Goal: Information Seeking & Learning: Learn about a topic

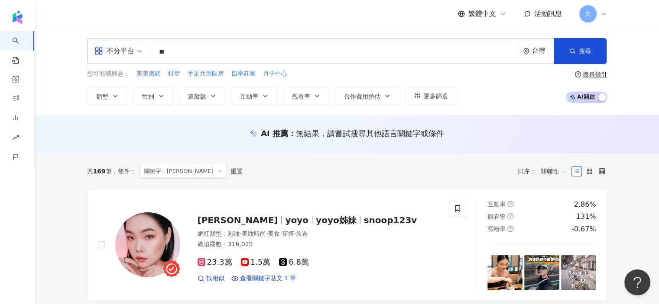
click at [181, 50] on input "**" at bounding box center [334, 52] width 361 height 16
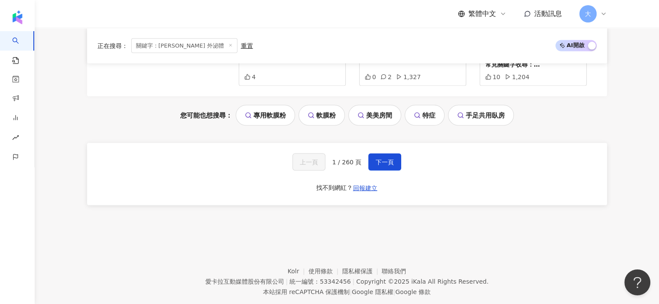
scroll to position [1746, 0]
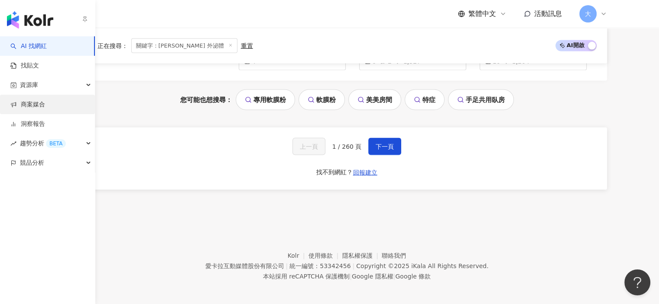
type input "******"
click at [45, 104] on link "商案媒合" at bounding box center [27, 104] width 35 height 9
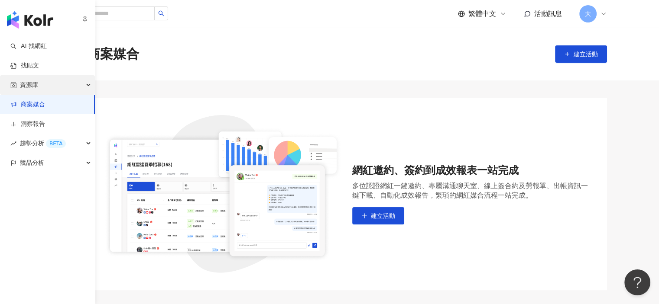
click at [61, 84] on div "資源庫" at bounding box center [47, 84] width 95 height 19
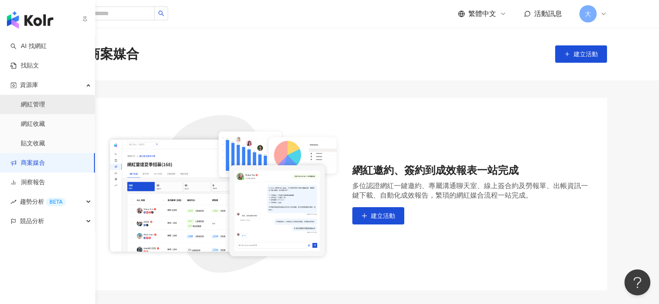
click at [45, 106] on link "網紅管理" at bounding box center [33, 104] width 24 height 9
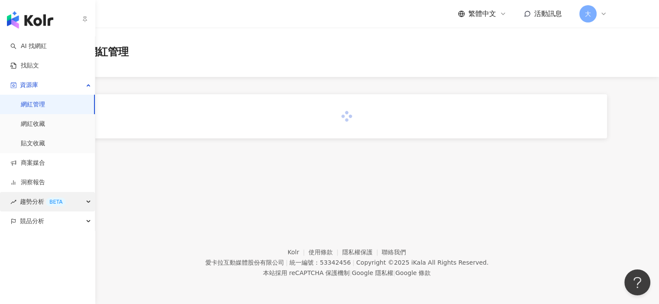
click at [81, 202] on div "趨勢分析 BETA" at bounding box center [47, 201] width 95 height 19
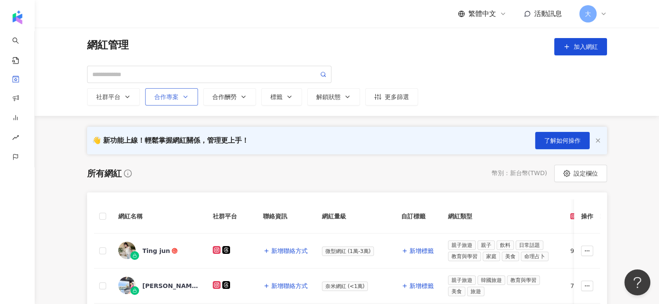
click at [191, 95] on button "合作專案" at bounding box center [171, 96] width 53 height 17
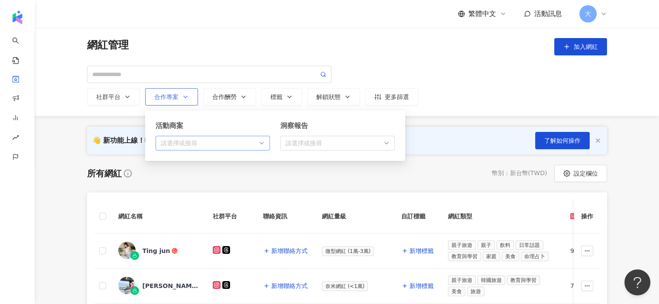
click at [195, 147] on div "請選擇或搜尋 無資料" at bounding box center [212, 143] width 114 height 15
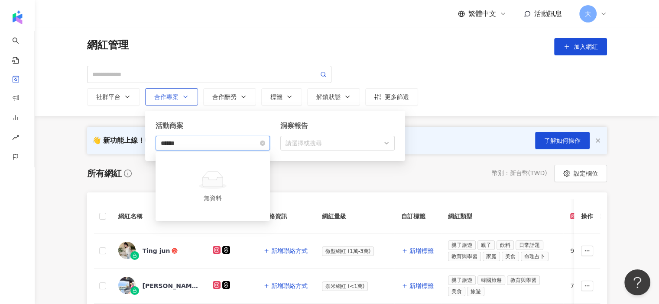
type input "*****"
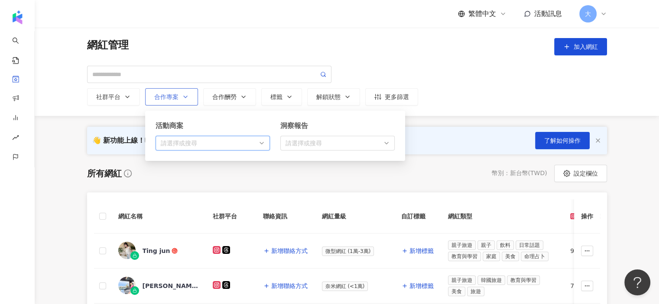
drag, startPoint x: 195, startPoint y: 147, endPoint x: 159, endPoint y: 142, distance: 36.7
click at [159, 142] on div "無資料 請選擇或搜尋" at bounding box center [212, 143] width 114 height 15
click at [190, 143] on div "button" at bounding box center [208, 143] width 102 height 6
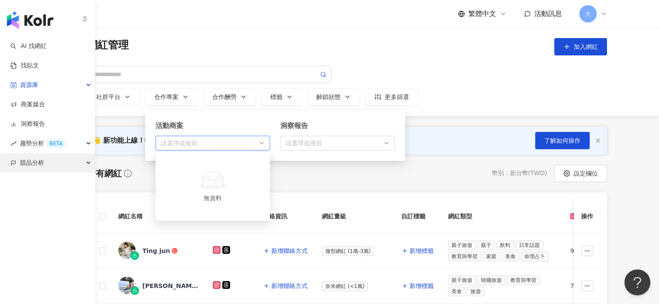
click at [50, 161] on div "競品分析" at bounding box center [47, 162] width 95 height 19
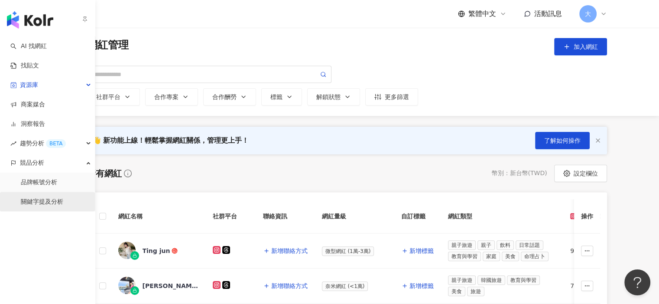
click at [59, 204] on link "關鍵字提及分析" at bounding box center [42, 202] width 42 height 9
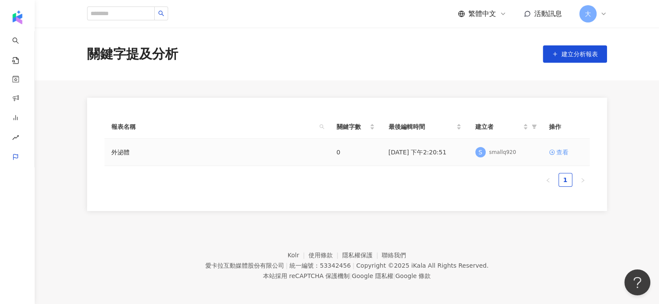
click at [560, 151] on div "查看" at bounding box center [562, 153] width 12 height 10
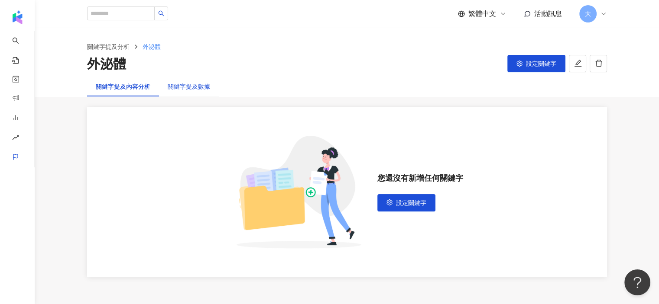
click at [179, 83] on div "關鍵字提及數據" at bounding box center [189, 87] width 42 height 10
click at [522, 65] on button "設定關鍵字" at bounding box center [536, 63] width 58 height 17
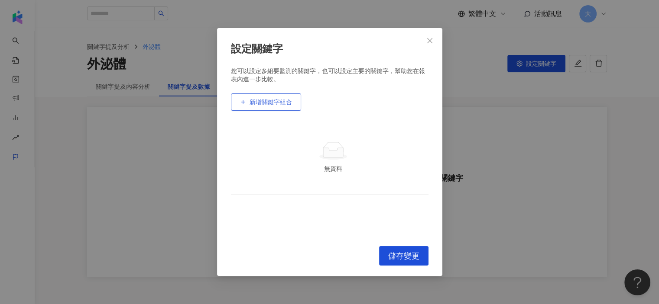
click at [291, 104] on span "新增關鍵字組合" at bounding box center [270, 102] width 42 height 7
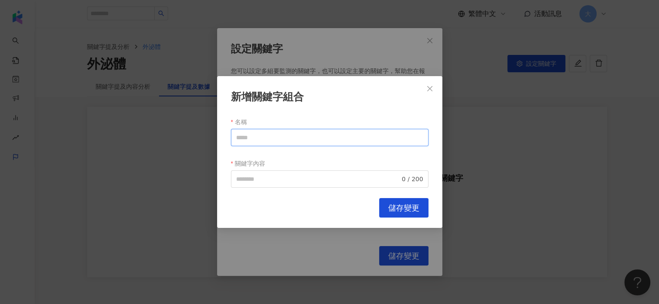
click at [306, 139] on input "名稱" at bounding box center [329, 137] width 197 height 17
type input "***"
click at [428, 90] on icon "close" at bounding box center [429, 88] width 5 height 5
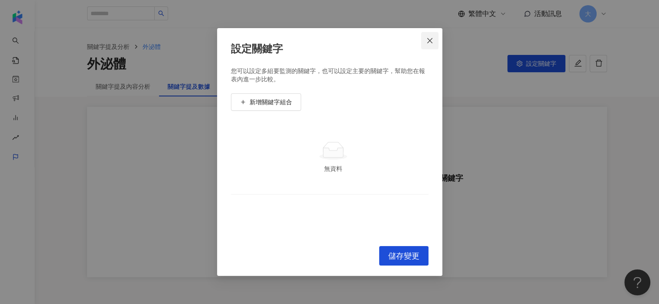
click at [431, 38] on icon "close" at bounding box center [429, 40] width 5 height 5
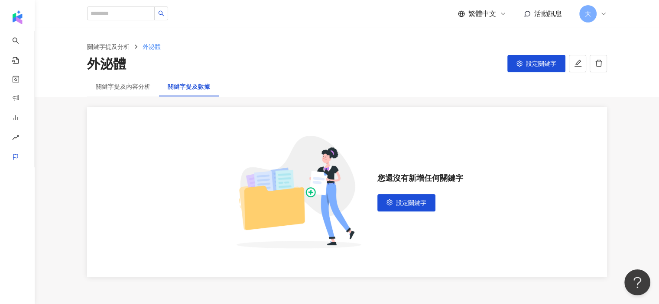
click at [132, 92] on div "關鍵字提及內容分析" at bounding box center [123, 87] width 72 height 20
click at [107, 65] on div "外泌體" at bounding box center [106, 64] width 39 height 18
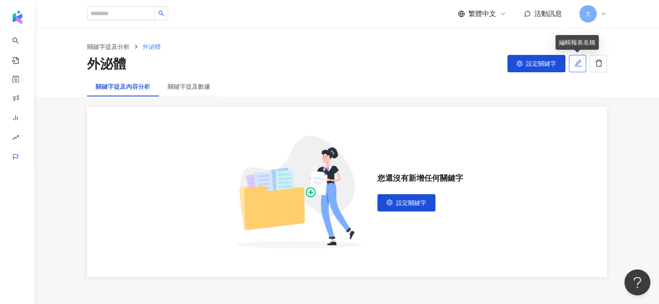
click at [584, 64] on button "button" at bounding box center [577, 63] width 17 height 17
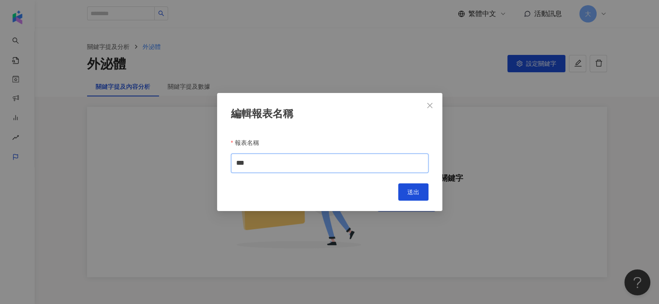
click at [283, 165] on input "***" at bounding box center [329, 163] width 197 height 19
click at [427, 105] on icon "close" at bounding box center [429, 105] width 7 height 7
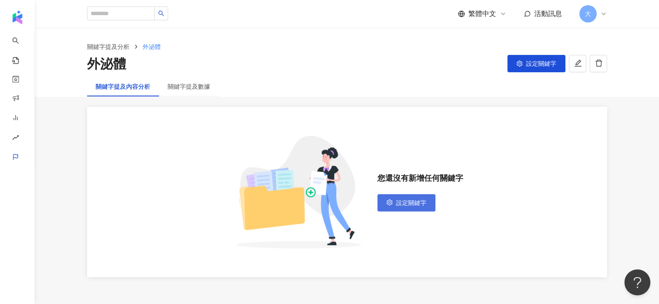
click at [402, 202] on span "設定關鍵字" at bounding box center [411, 203] width 30 height 7
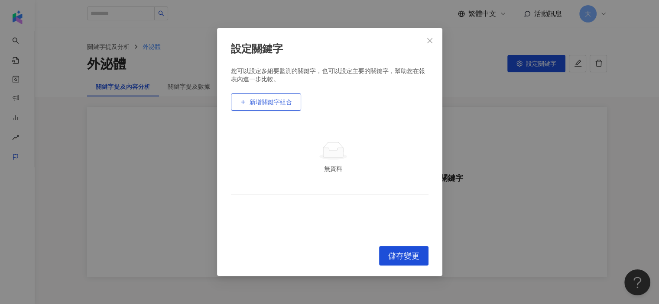
click at [270, 105] on span "新增關鍵字組合" at bounding box center [270, 102] width 42 height 7
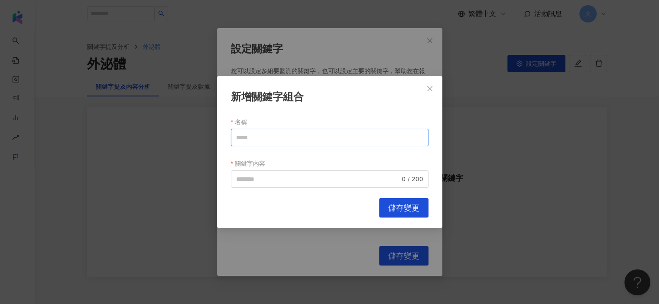
click at [270, 140] on input "名稱" at bounding box center [329, 137] width 197 height 17
type input "***"
type input "*"
paste input "*****"
type input "*****"
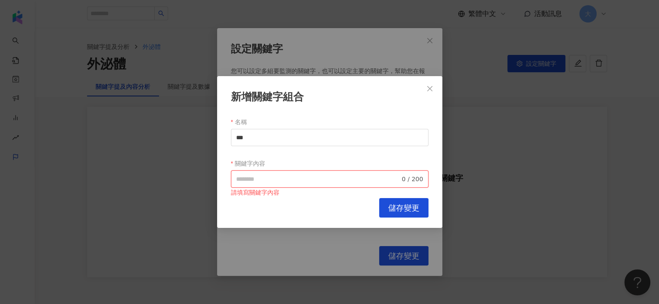
paste input "**********"
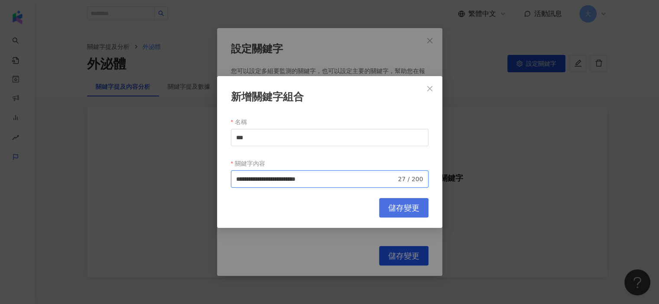
type input "**********"
click at [408, 209] on span "儲存變更" at bounding box center [403, 209] width 31 height 10
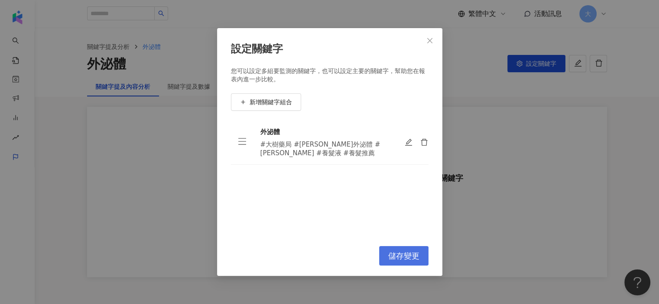
click at [405, 256] on span "儲存變更" at bounding box center [403, 257] width 31 height 10
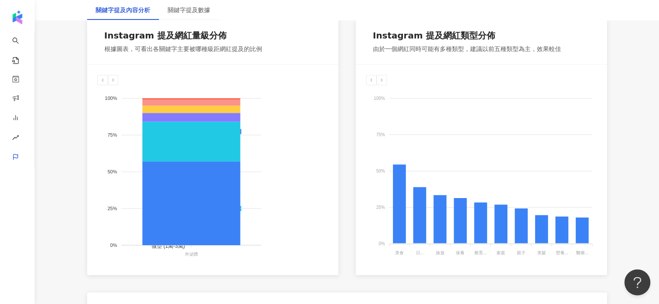
scroll to position [476, 0]
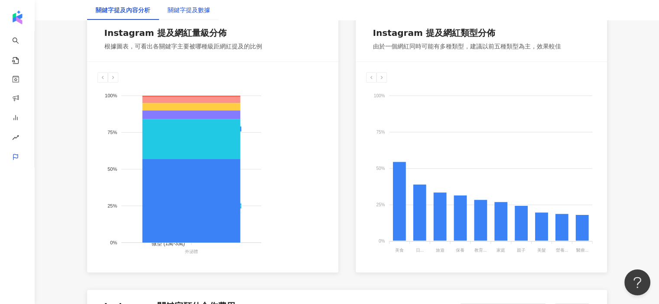
click at [194, 10] on div "關鍵字提及數據" at bounding box center [189, 10] width 42 height 10
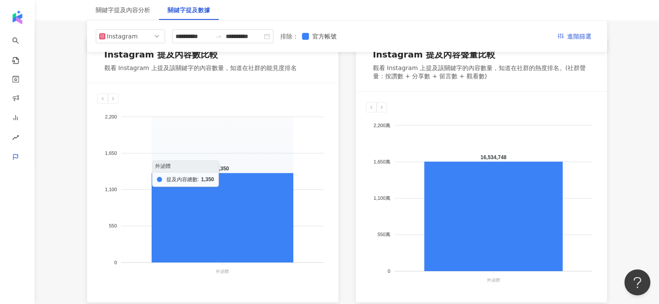
scroll to position [130, 0]
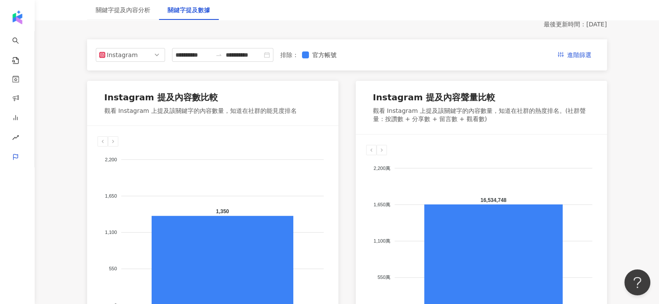
click at [136, 20] on div "最後更新時間 ： 2025/9/8" at bounding box center [347, 24] width 520 height 9
click at [137, 11] on div "關鍵字提及內容分析" at bounding box center [123, 10] width 55 height 10
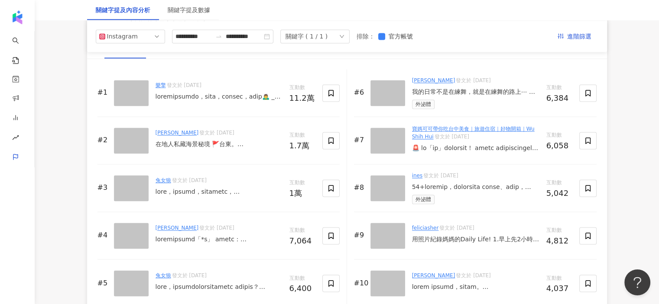
scroll to position [1299, 0]
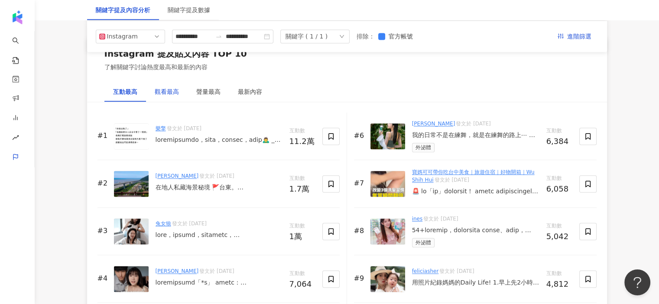
click at [168, 90] on div "觀看最高" at bounding box center [167, 92] width 24 height 10
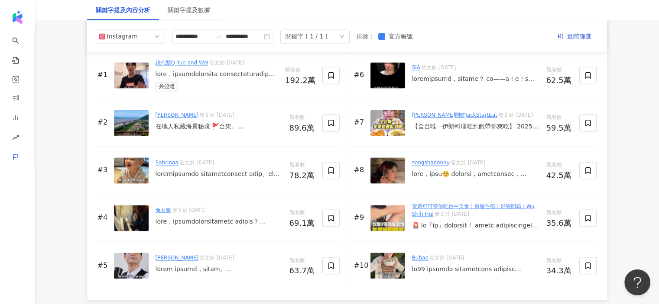
scroll to position [1386, 0]
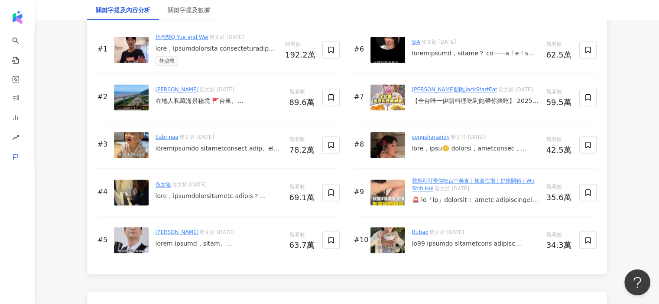
click at [197, 48] on div at bounding box center [216, 49] width 123 height 9
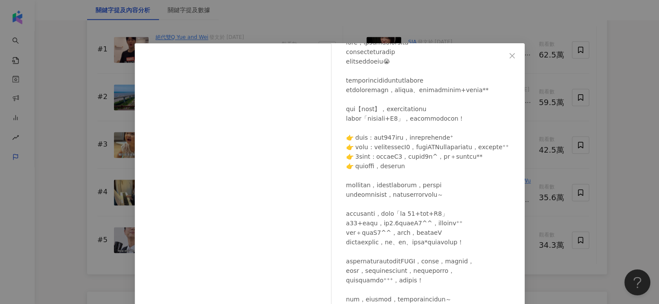
scroll to position [0, 0]
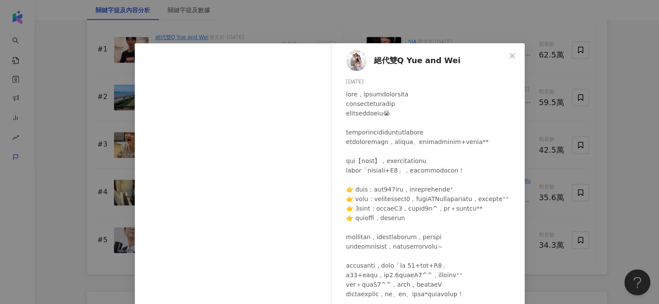
click at [387, 63] on span "絕代雙Q Yue and Wei" at bounding box center [417, 61] width 87 height 12
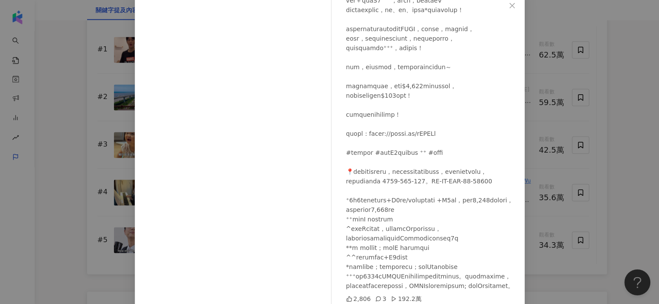
scroll to position [85, 0]
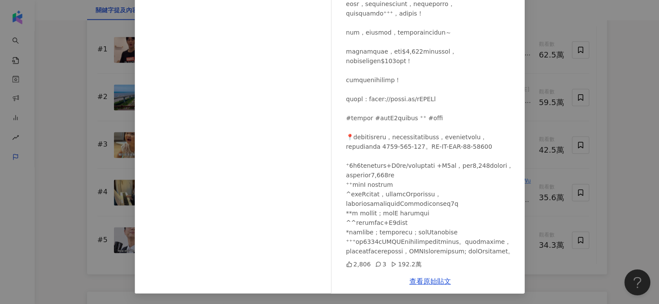
click at [531, 64] on div "絕代雙Q Yue and Wei 2025/8/25 2,806 3 192.2萬 查看原始貼文" at bounding box center [329, 152] width 659 height 304
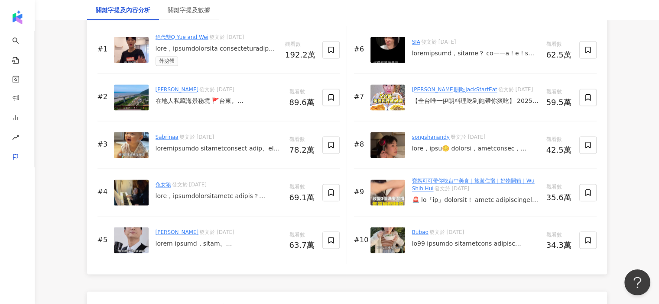
click at [191, 36] on link "絕代雙Q Yue and Wei" at bounding box center [181, 37] width 53 height 6
click at [192, 51] on div at bounding box center [216, 49] width 123 height 9
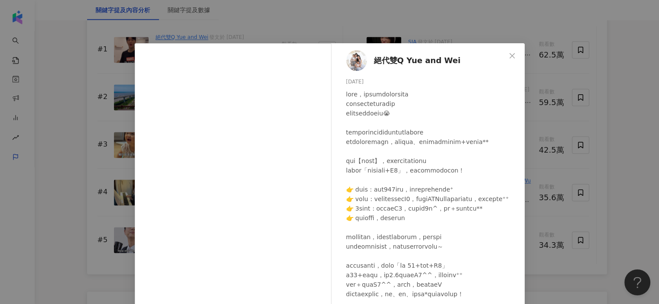
click at [358, 83] on div "2025/8/25" at bounding box center [431, 82] width 171 height 8
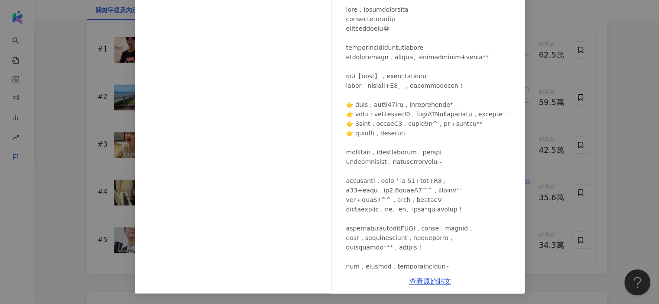
click at [432, 286] on div "查看原始貼文" at bounding box center [430, 281] width 189 height 25
click at [427, 279] on link "查看原始貼文" at bounding box center [430, 282] width 42 height 8
click at [562, 27] on div "絕代雙Q Yue and Wei 2025/8/25 2,806 3 192.2萬 查看原始貼文" at bounding box center [329, 152] width 659 height 304
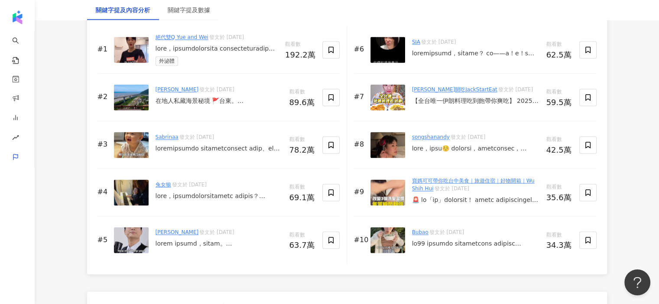
click at [240, 94] on div "Alex艾尼 發文於 2025/8/3 在地人私藏海景秘境 🚩台東。金崙觀景臺  Taitung , Jinlun Observation Deck - 位於…" at bounding box center [218, 97] width 127 height 23
click at [472, 45] on div "SIA 發文於 2025/7/10" at bounding box center [475, 49] width 127 height 23
click at [447, 58] on div "SIA 發文於 2025/7/10" at bounding box center [475, 49] width 127 height 23
click at [437, 41] on span "發文於 2025/7/10" at bounding box center [438, 42] width 35 height 6
click at [395, 45] on img at bounding box center [387, 50] width 35 height 26
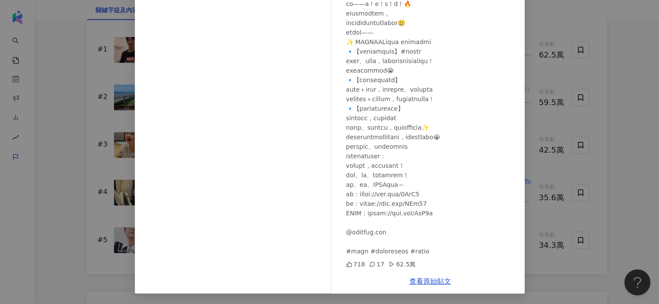
click at [20, 167] on div "SIA 2025/7/10 718 17 62.5萬 查看原始貼文" at bounding box center [329, 152] width 659 height 304
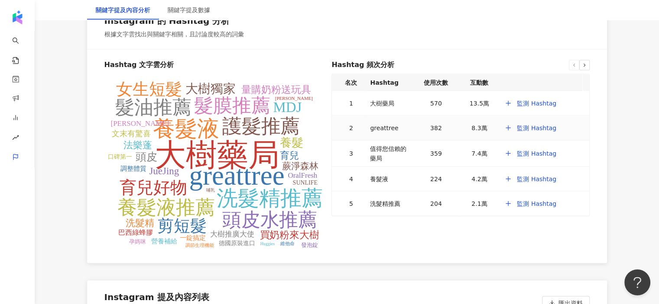
scroll to position [1689, 0]
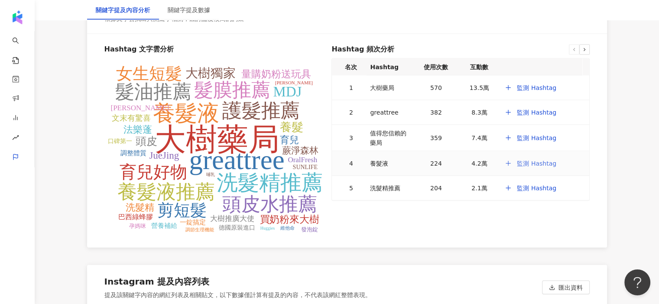
click at [540, 160] on span "監測 Hashtag" at bounding box center [536, 163] width 39 height 7
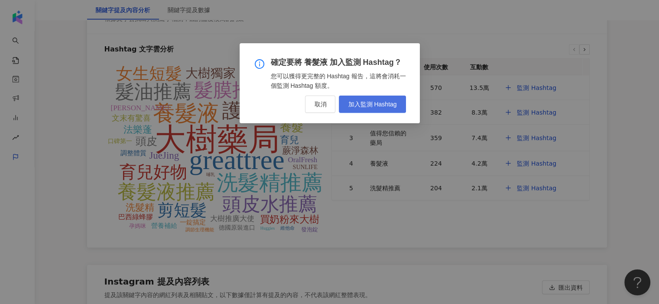
click at [359, 105] on span "加入監測 Hashtag" at bounding box center [372, 104] width 49 height 7
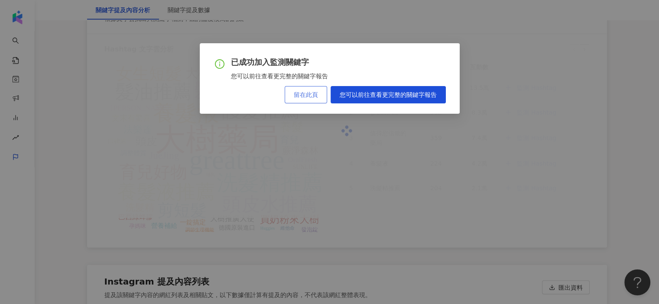
click at [300, 98] on span "留在此頁" at bounding box center [306, 94] width 24 height 7
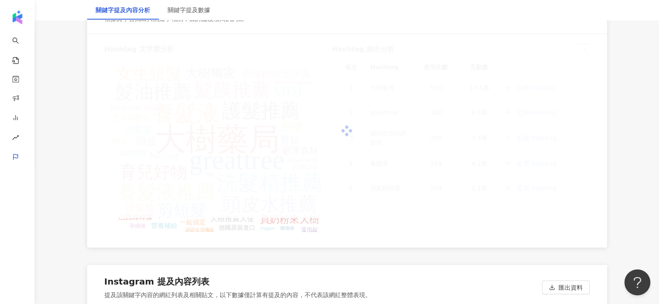
click at [397, 224] on div "Hashtag 文字雲分析 大樹藥局 greattree 養髮液 洗髮精推薦 護髮推薦 養髮液推薦 髮油推薦 髮膜推薦 頭皮水推薦 育兒好物 剪短髮 女生短髮…" at bounding box center [346, 138] width 485 height 186
click at [194, 13] on div "關鍵字提及數據" at bounding box center [189, 10] width 42 height 10
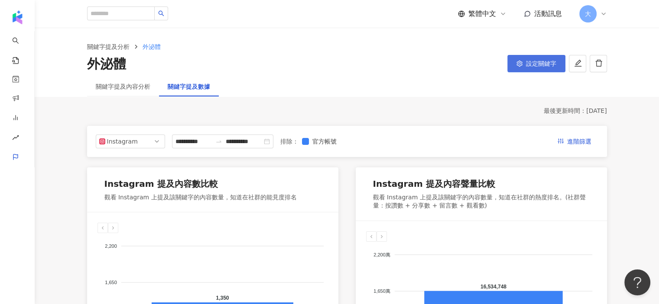
click at [547, 61] on span "設定關鍵字" at bounding box center [541, 63] width 30 height 7
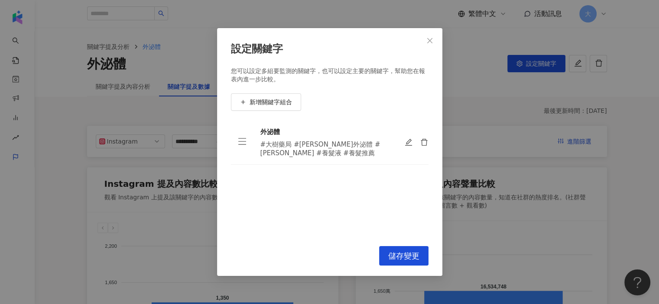
click at [299, 149] on div "#大樹藥局 #若瑟外泌體 #若瑟 #養髮液 #養髮推薦" at bounding box center [325, 148] width 130 height 17
click at [431, 43] on icon "close" at bounding box center [429, 40] width 7 height 7
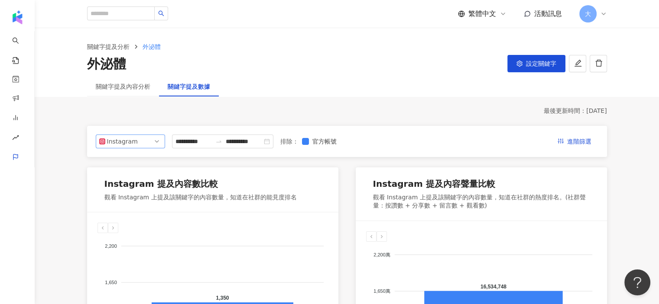
click at [109, 146] on div "Instagram" at bounding box center [121, 141] width 28 height 13
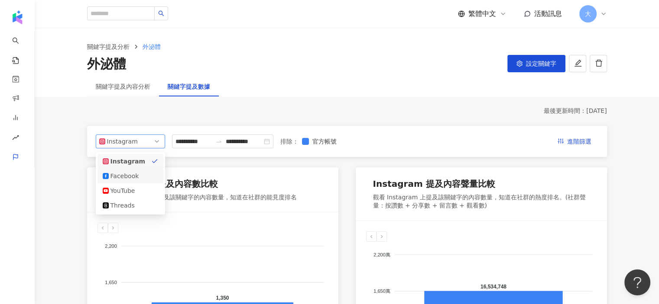
click at [113, 184] on div "YouTube" at bounding box center [130, 191] width 66 height 15
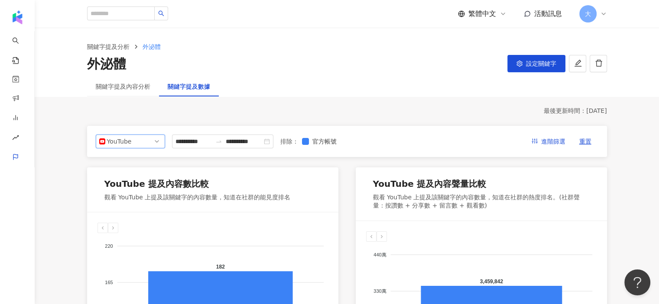
click at [121, 142] on div "YouTube" at bounding box center [121, 141] width 28 height 13
click at [125, 171] on div "Facebook" at bounding box center [124, 176] width 28 height 10
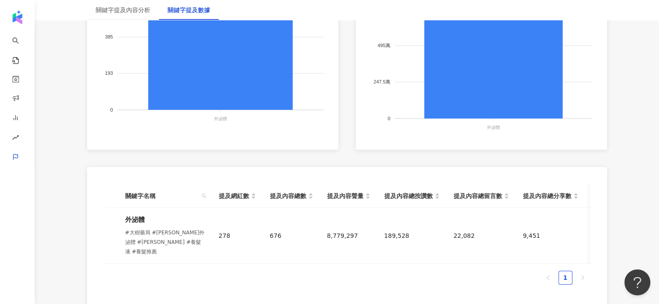
scroll to position [414, 0]
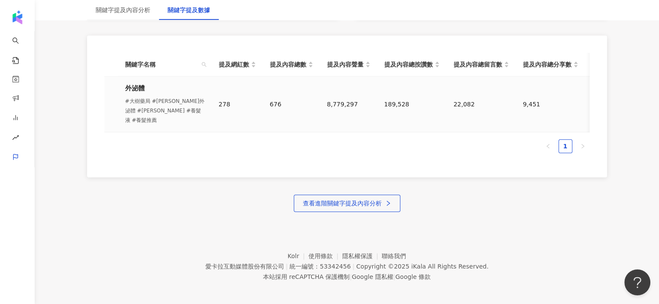
click at [171, 106] on div "#大樹藥局 #若瑟外泌體 #若瑟 #養髮液 #養髮推薦" at bounding box center [165, 111] width 80 height 29
click at [247, 122] on td "278" at bounding box center [237, 105] width 51 height 56
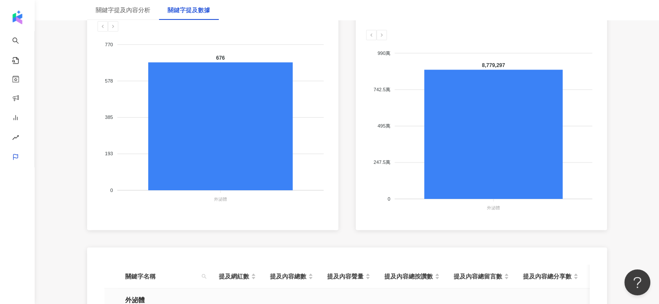
scroll to position [197, 0]
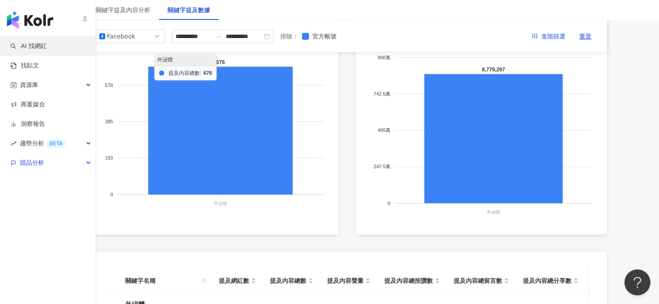
click at [23, 46] on link "AI 找網紅" at bounding box center [28, 46] width 36 height 9
